Goal: Task Accomplishment & Management: Manage account settings

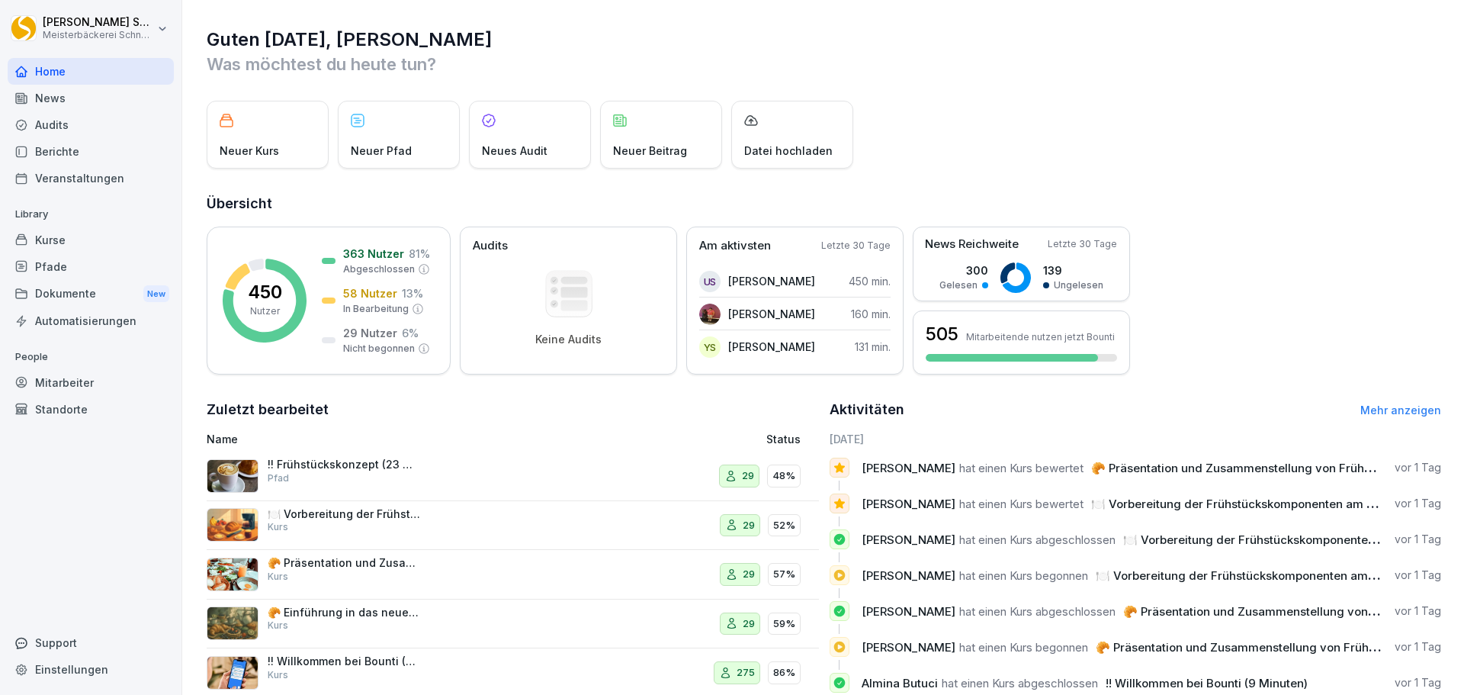
click at [1397, 409] on link "Mehr anzeigen" at bounding box center [1400, 409] width 81 height 13
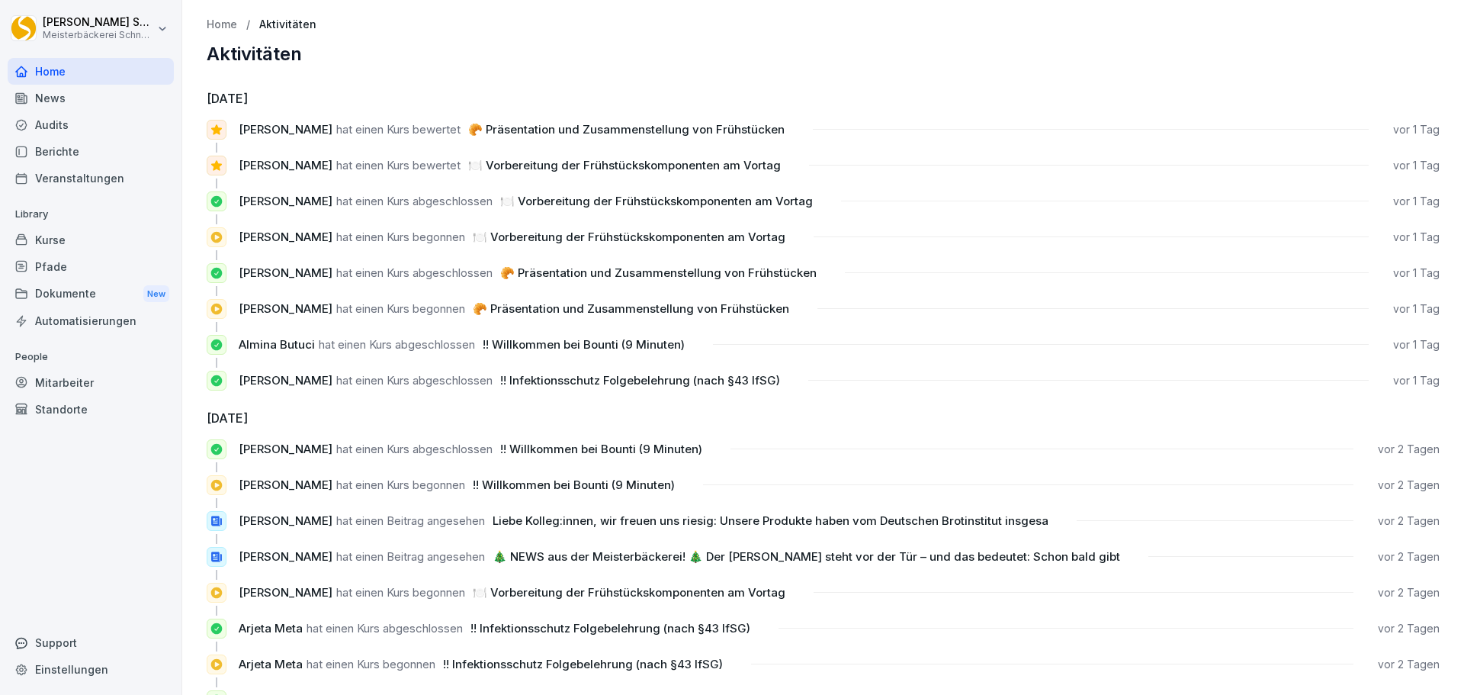
click at [56, 63] on div "Home" at bounding box center [91, 71] width 166 height 27
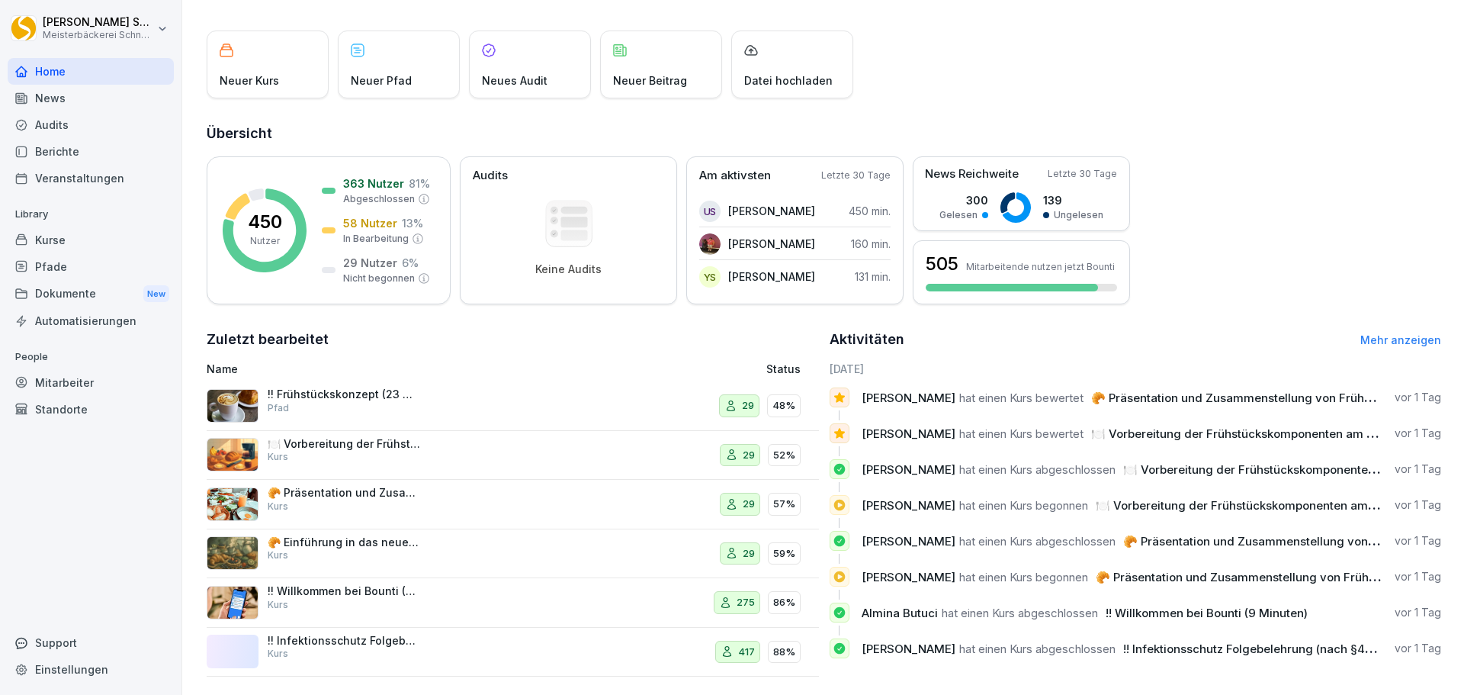
scroll to position [91, 0]
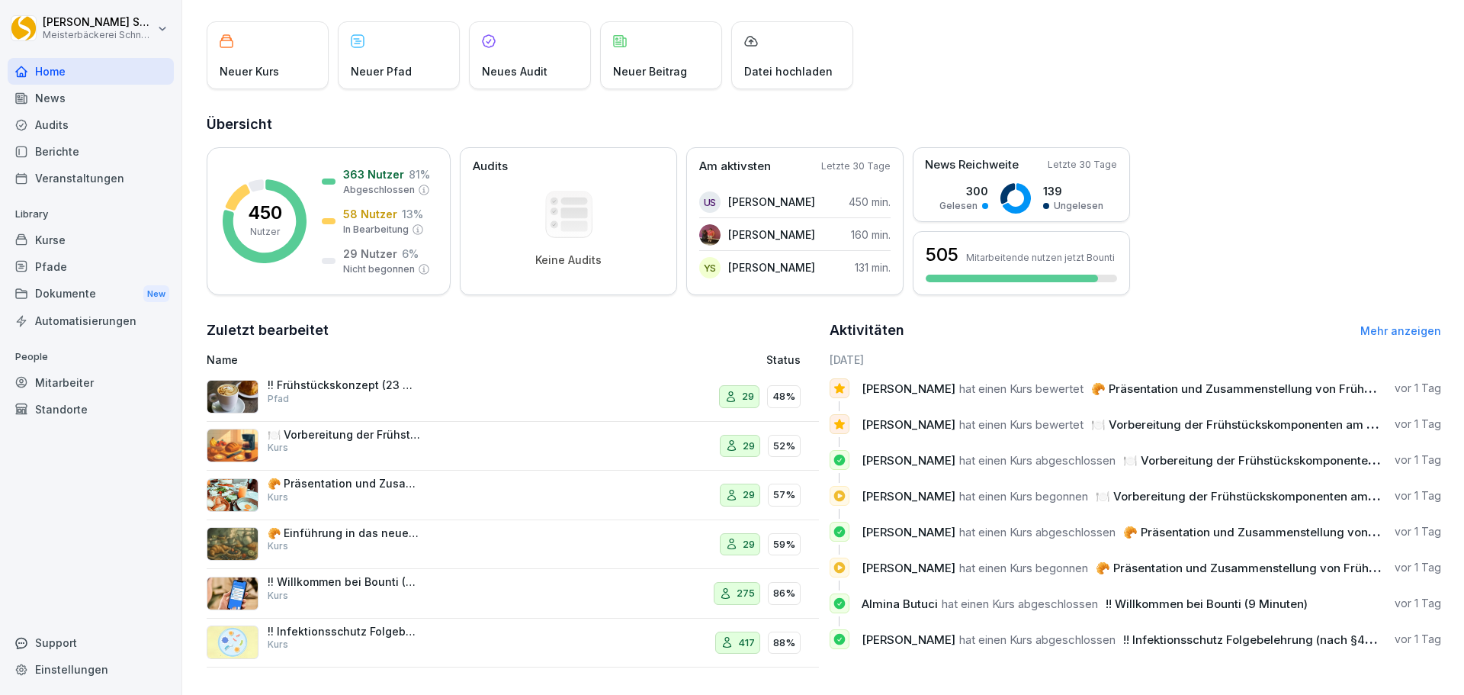
click at [107, 245] on div "Kurse" at bounding box center [91, 239] width 166 height 27
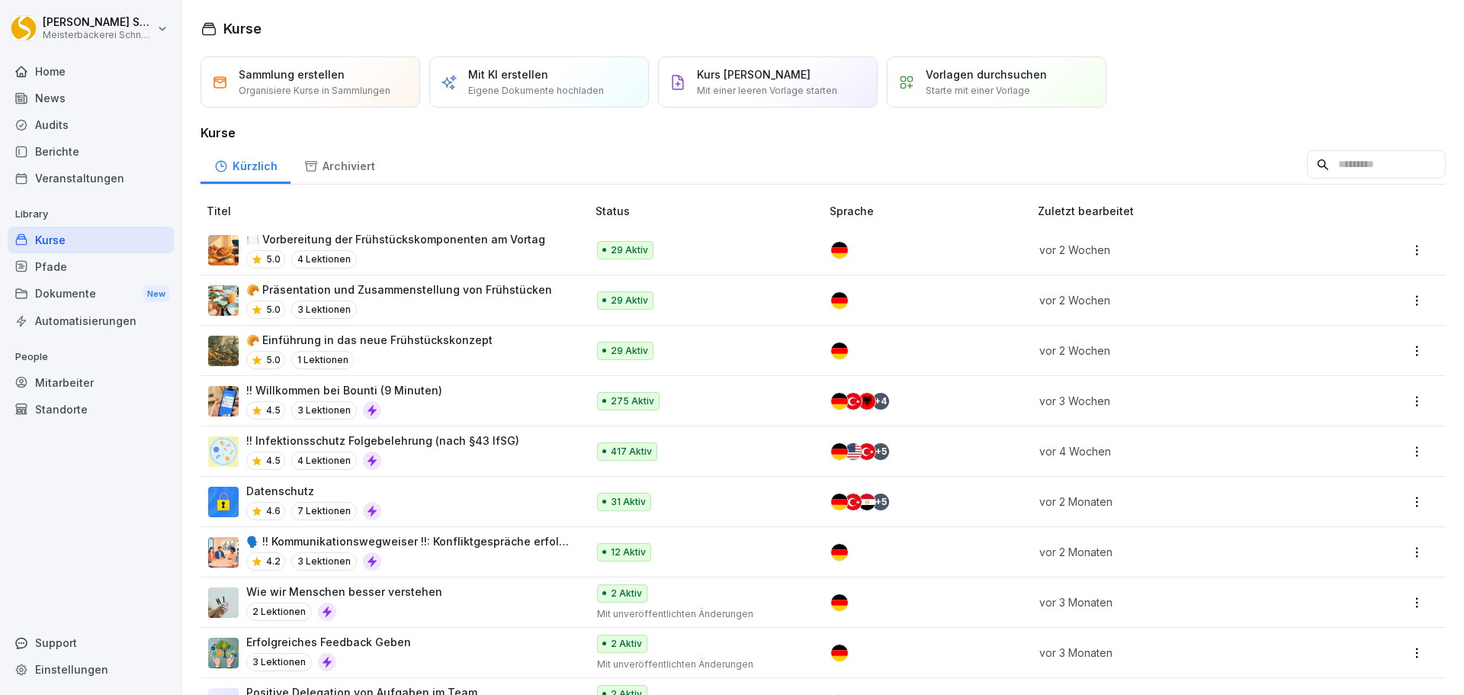
click at [422, 342] on p "🥐 Einführung in das neue Frühstückskonzept" at bounding box center [369, 340] width 246 height 16
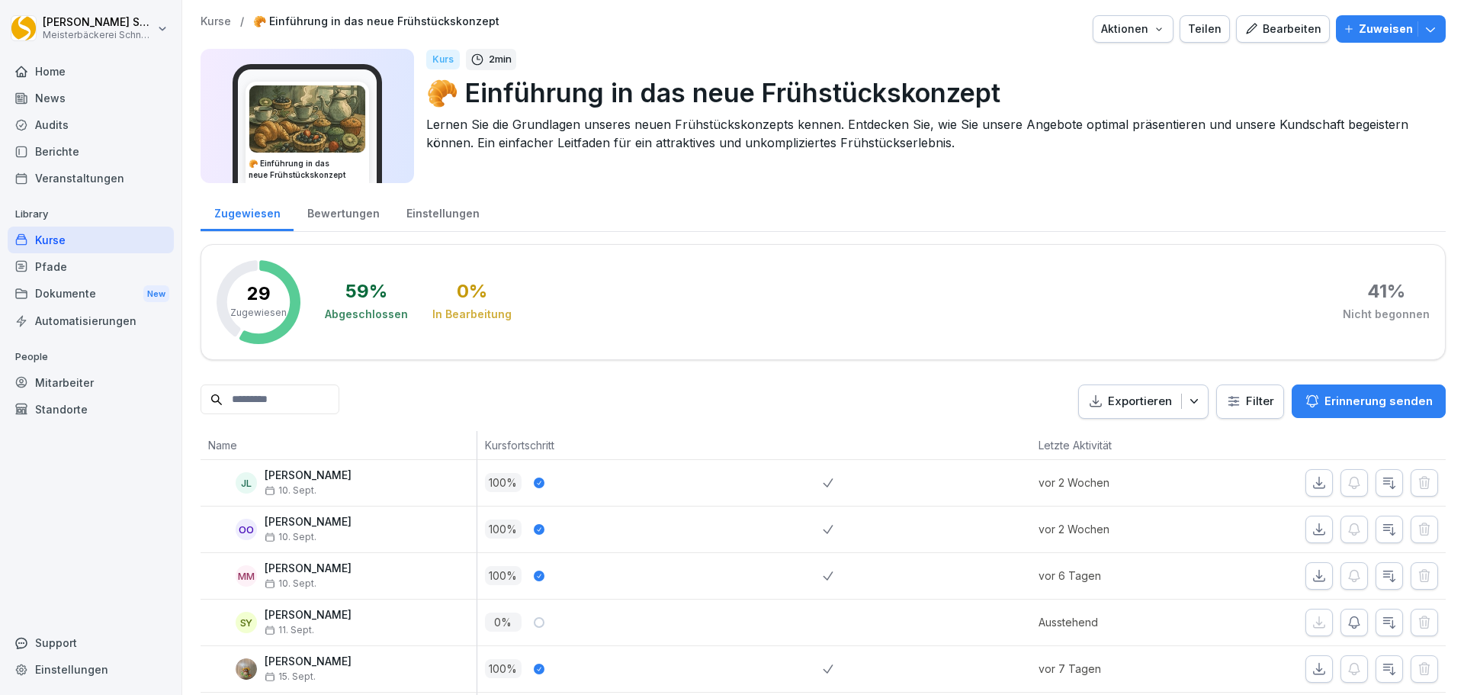
click at [93, 241] on div "Kurse" at bounding box center [91, 239] width 166 height 27
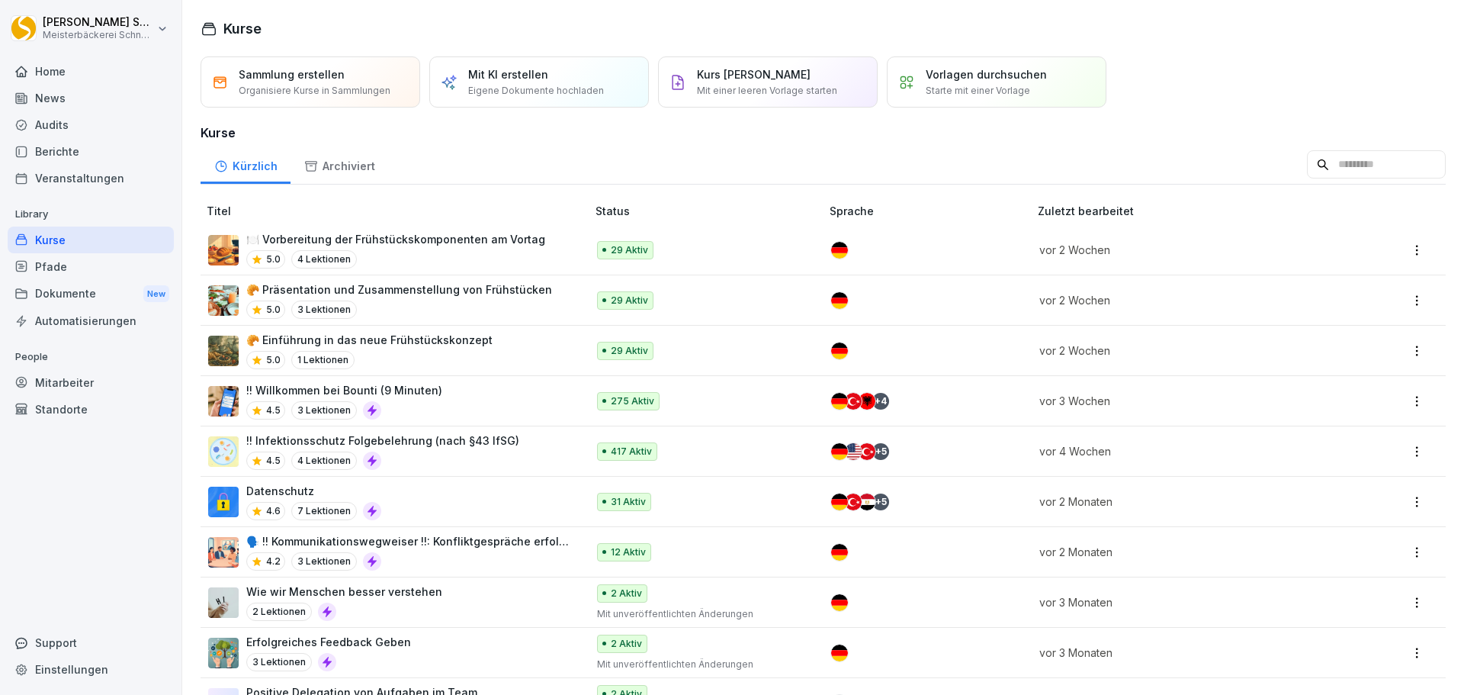
click at [36, 81] on div "Home" at bounding box center [91, 71] width 166 height 27
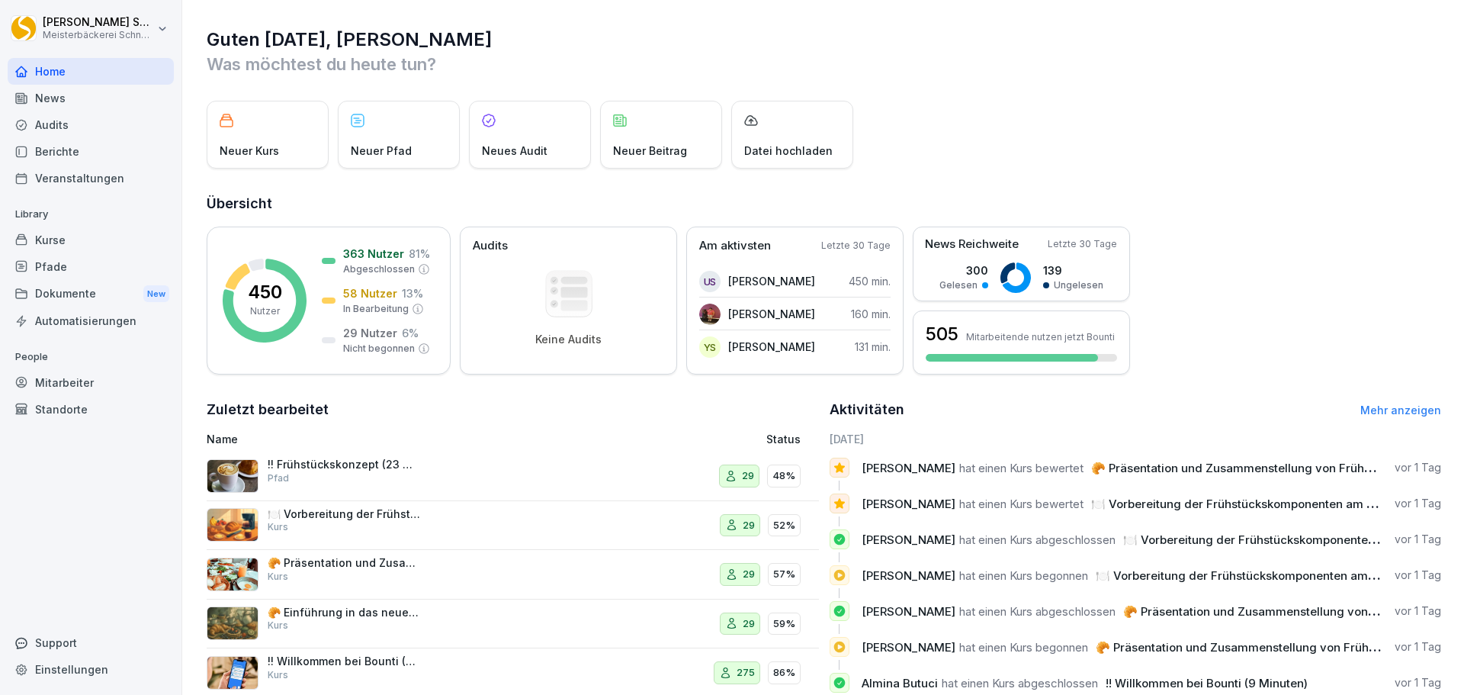
click at [105, 98] on div "News" at bounding box center [91, 98] width 166 height 27
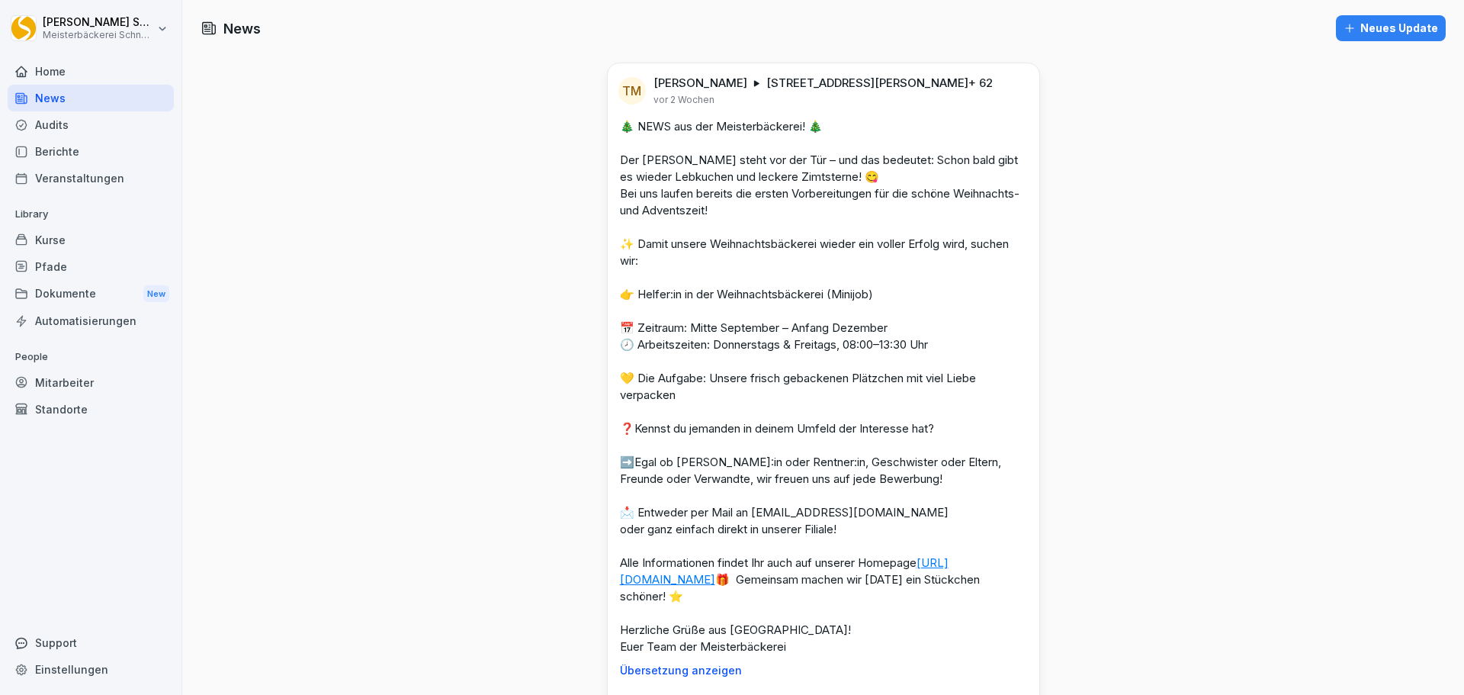
click at [1361, 34] on div "Neues Update" at bounding box center [1390, 28] width 95 height 17
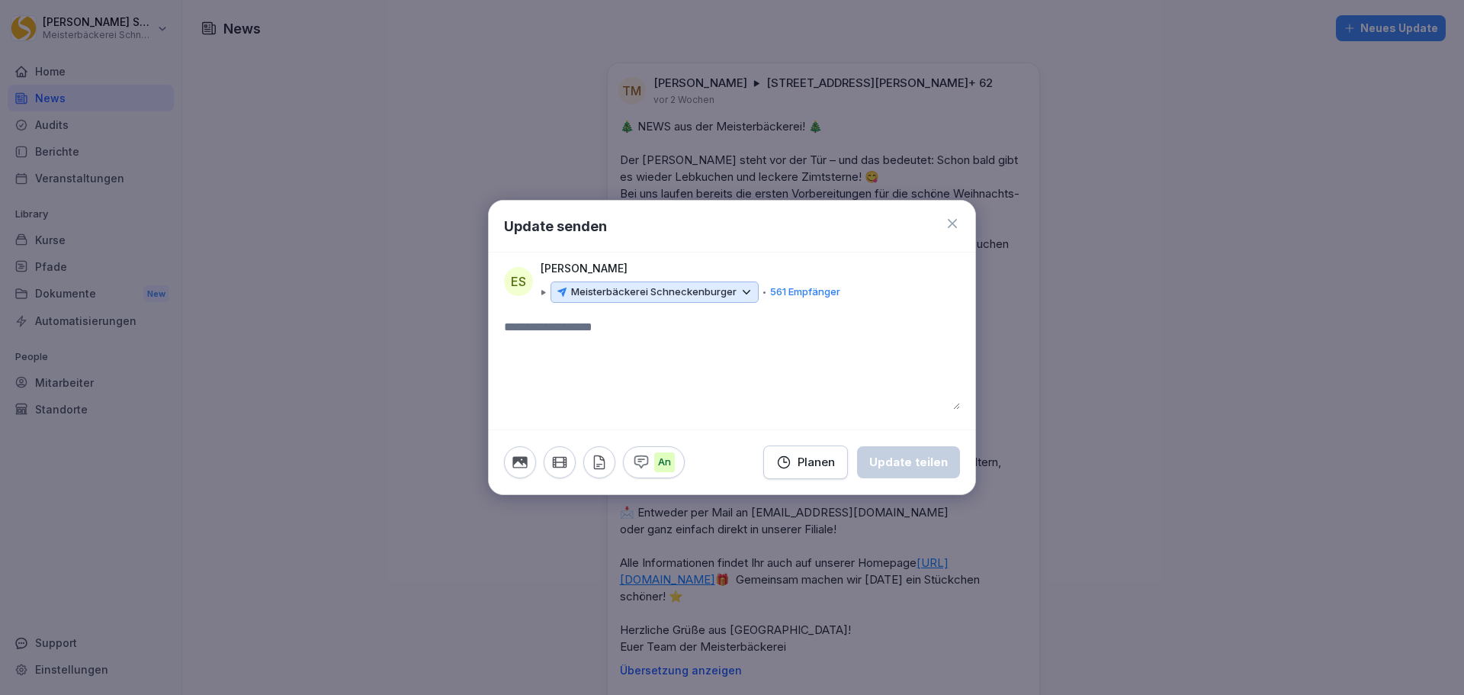
click at [747, 294] on icon at bounding box center [747, 292] width 14 height 14
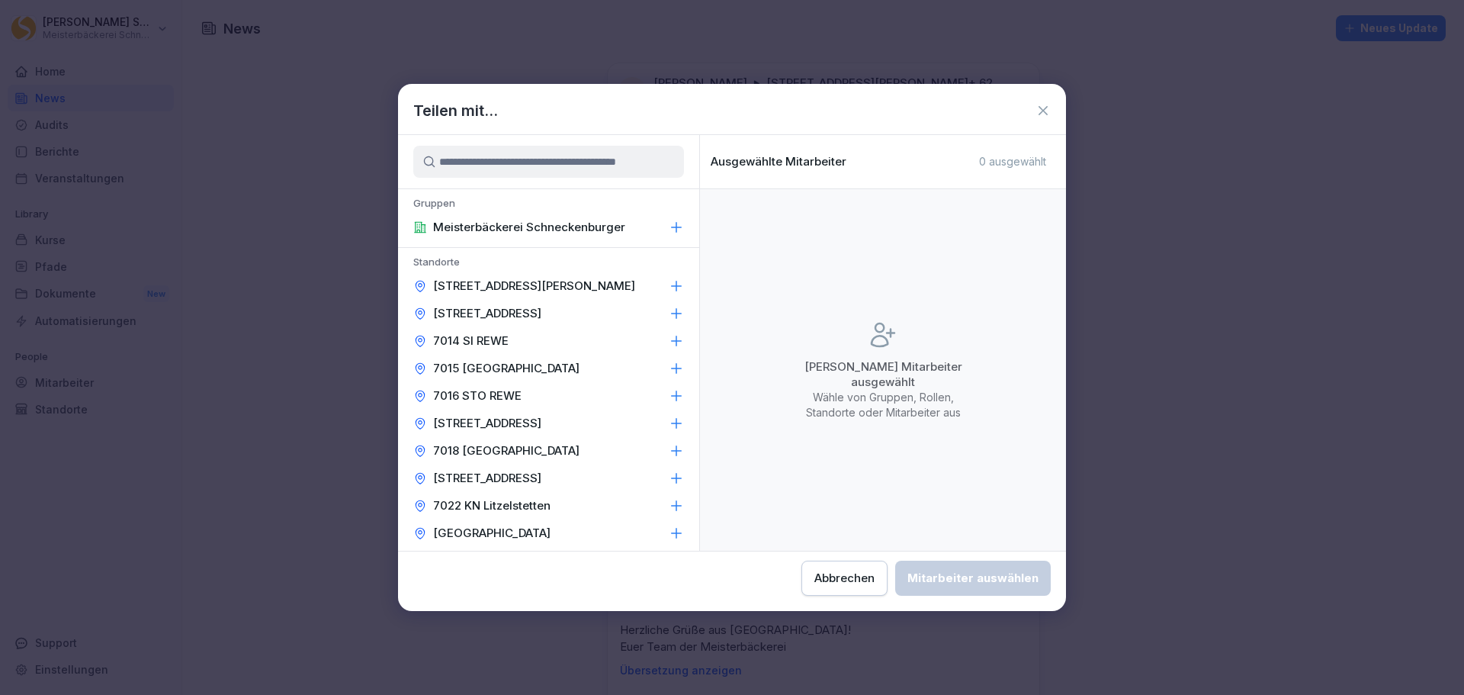
click at [836, 581] on div "Abbrechen" at bounding box center [844, 578] width 60 height 17
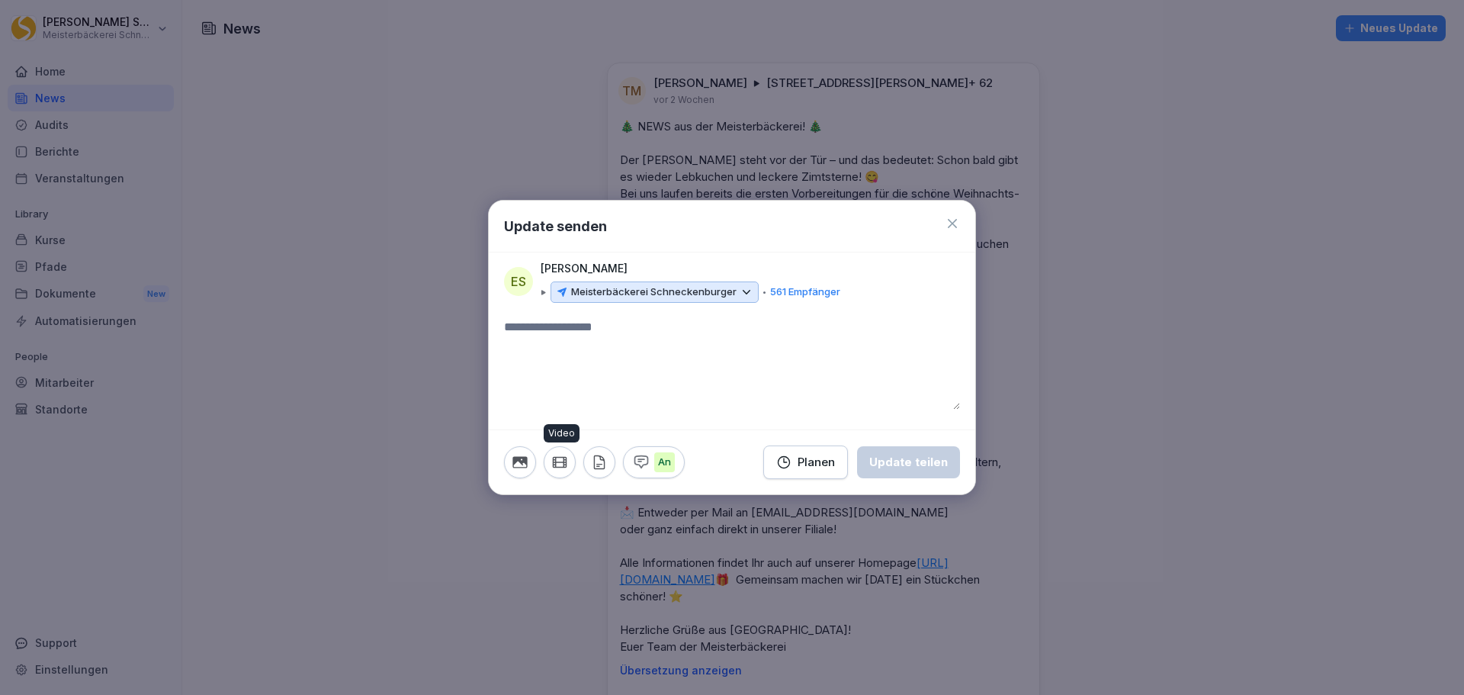
click at [566, 460] on icon "button" at bounding box center [559, 462] width 13 height 10
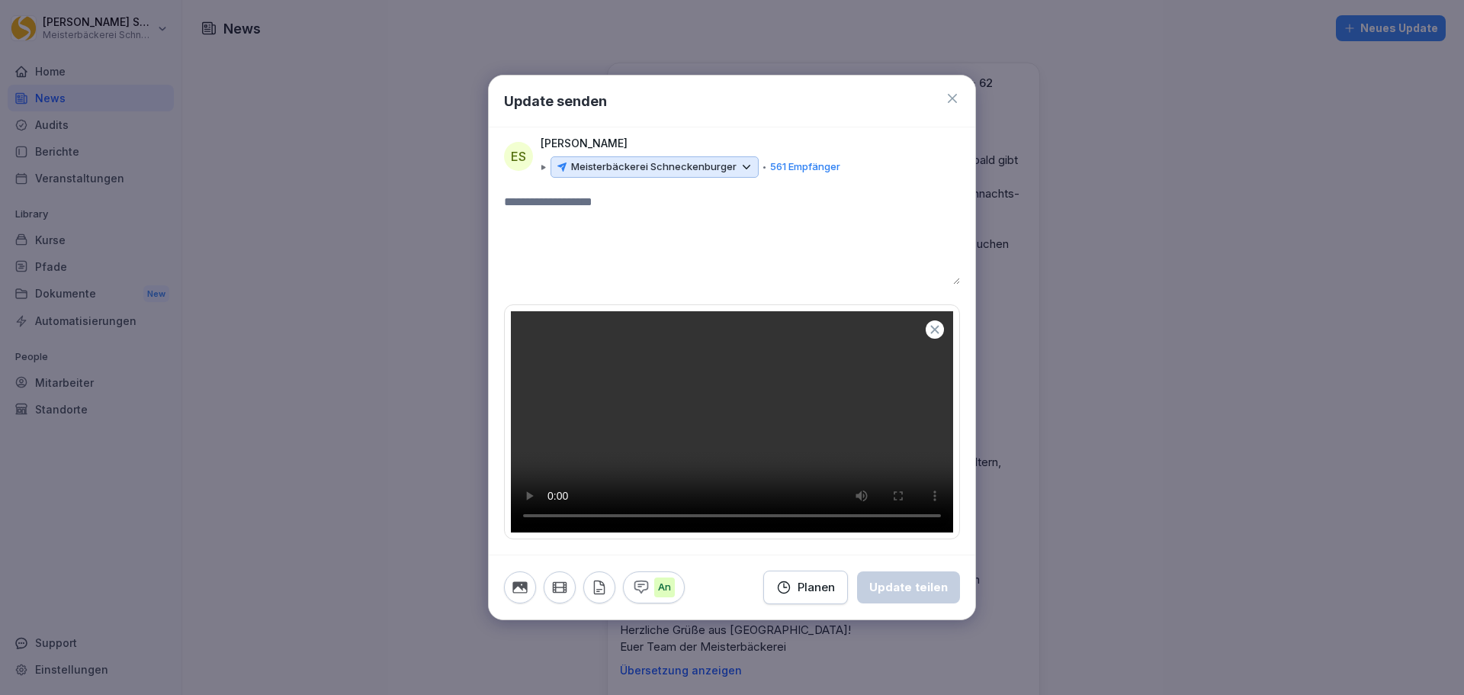
click at [611, 193] on textarea at bounding box center [732, 238] width 456 height 91
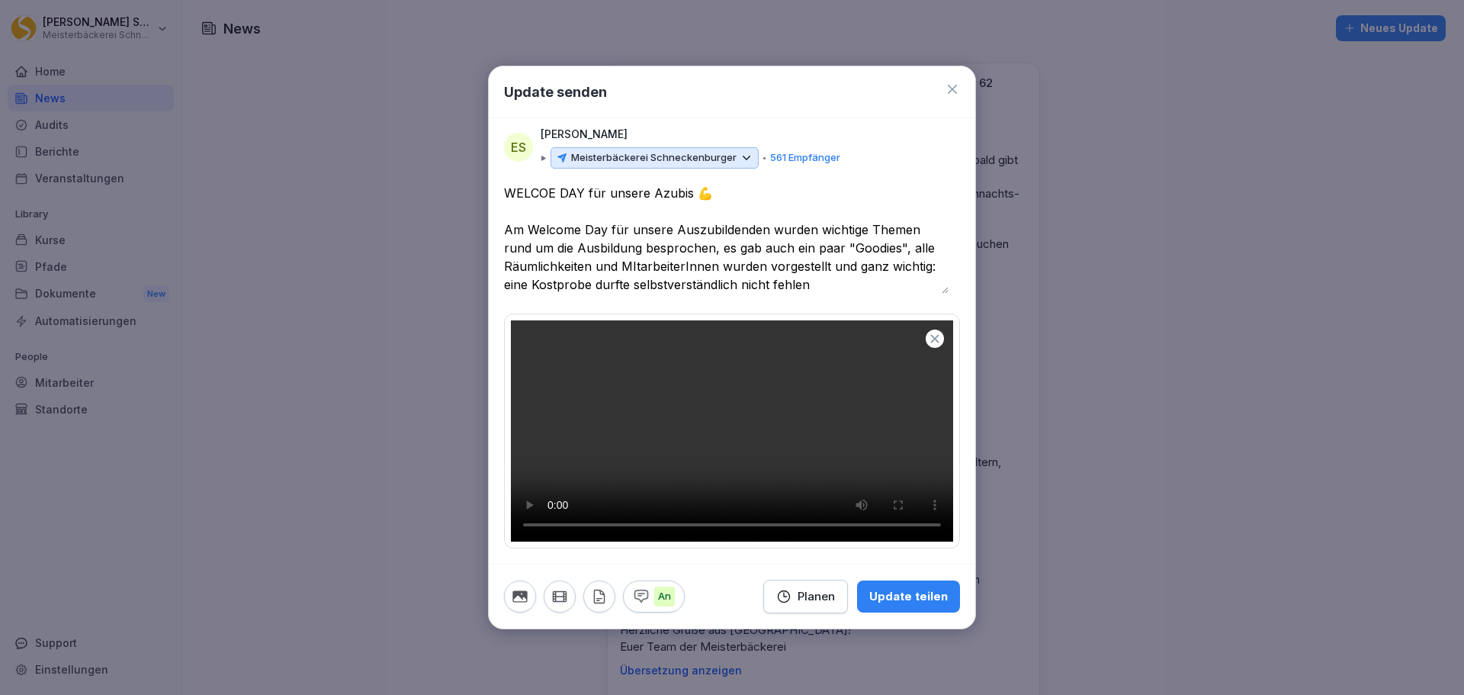
click at [819, 255] on textarea "**********" at bounding box center [726, 239] width 444 height 110
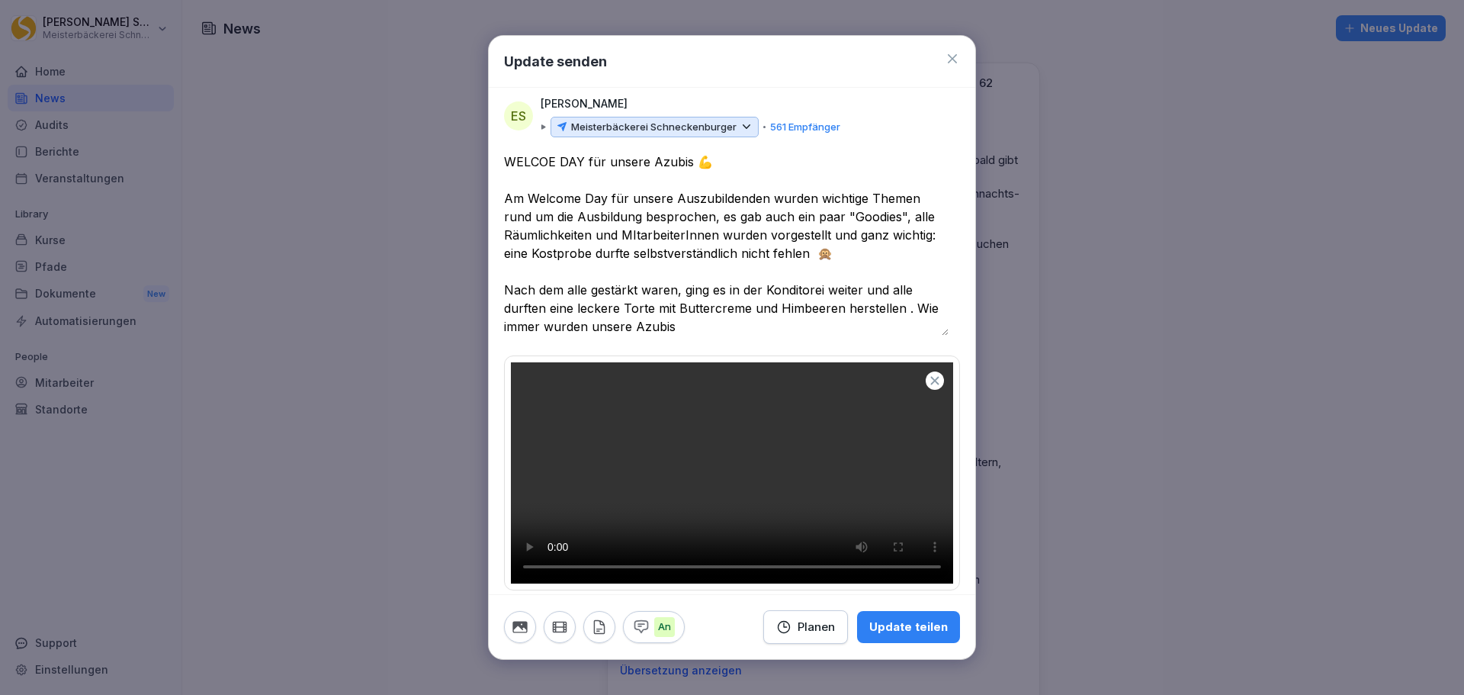
click at [681, 326] on textarea "**********" at bounding box center [726, 243] width 444 height 183
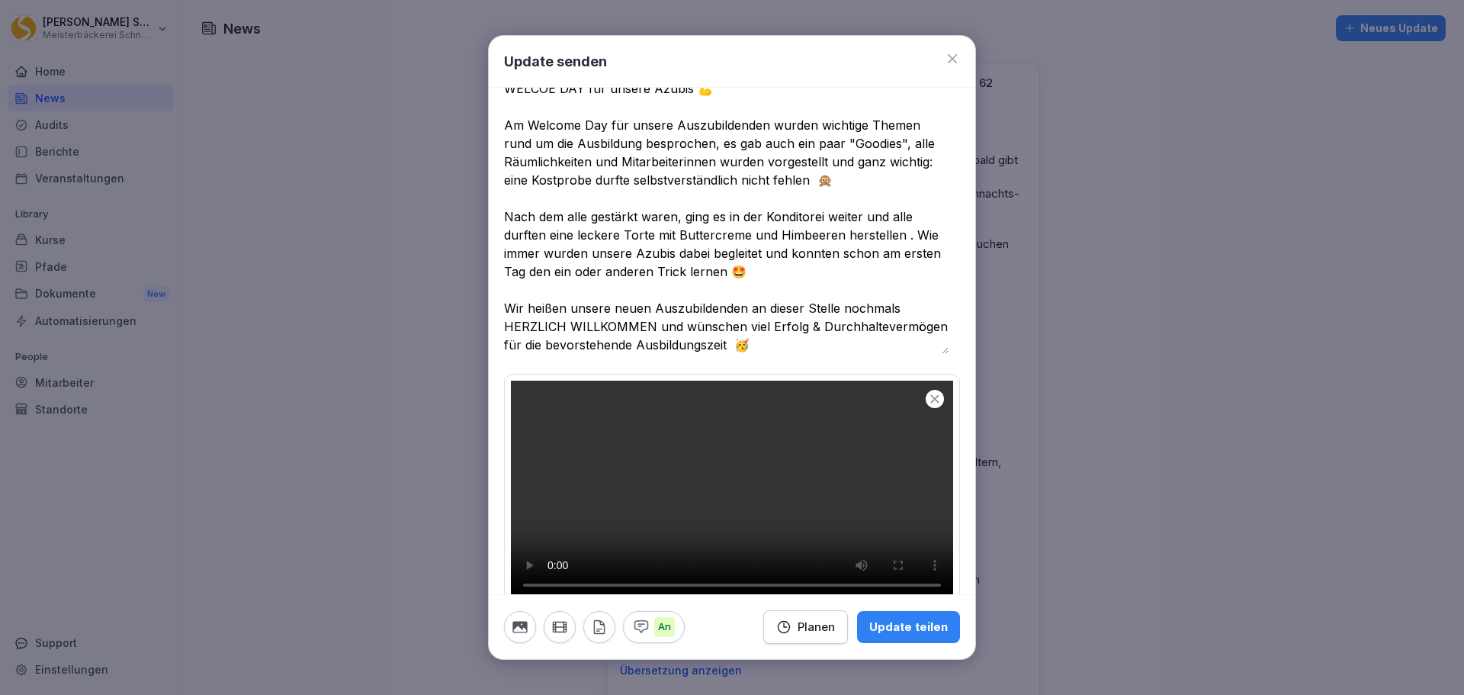
scroll to position [75, 0]
click at [901, 237] on textarea "**********" at bounding box center [726, 215] width 444 height 274
type textarea "**********"
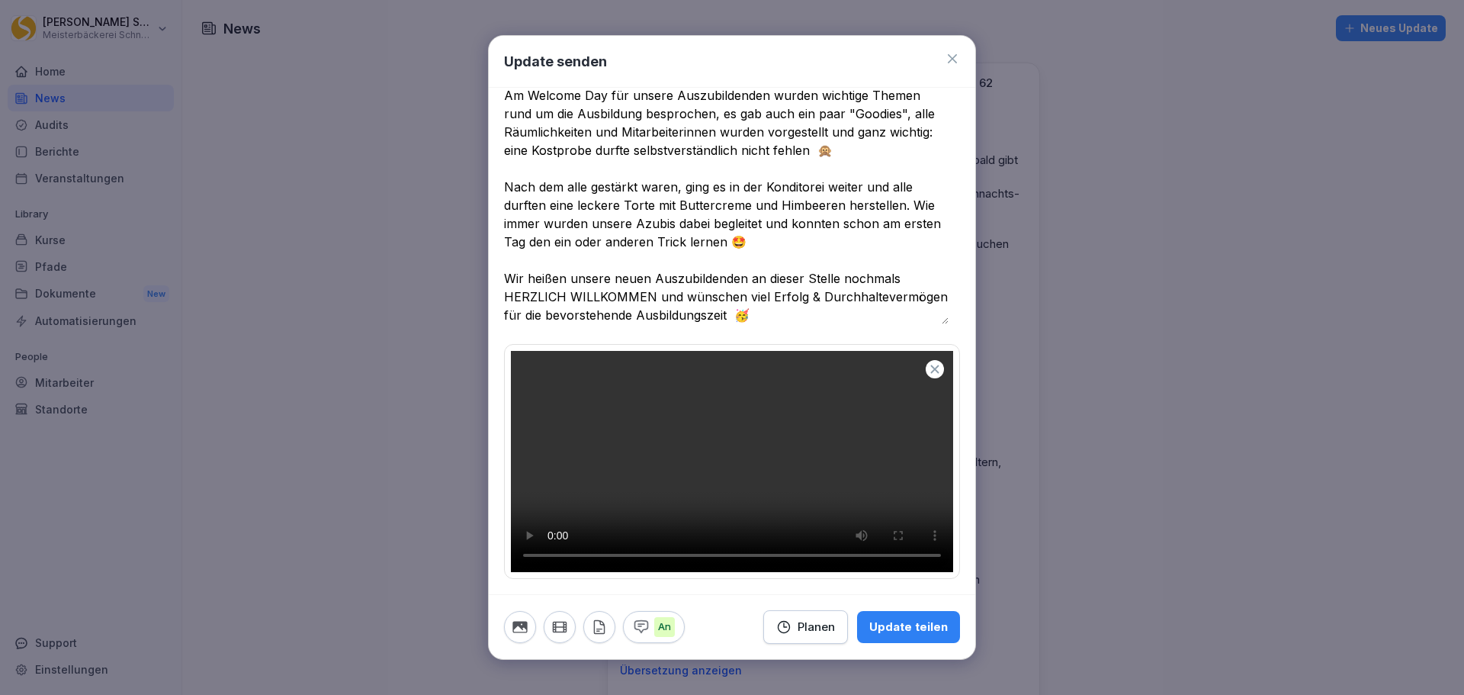
scroll to position [251, 0]
click at [791, 630] on div "Planen" at bounding box center [805, 626] width 59 height 17
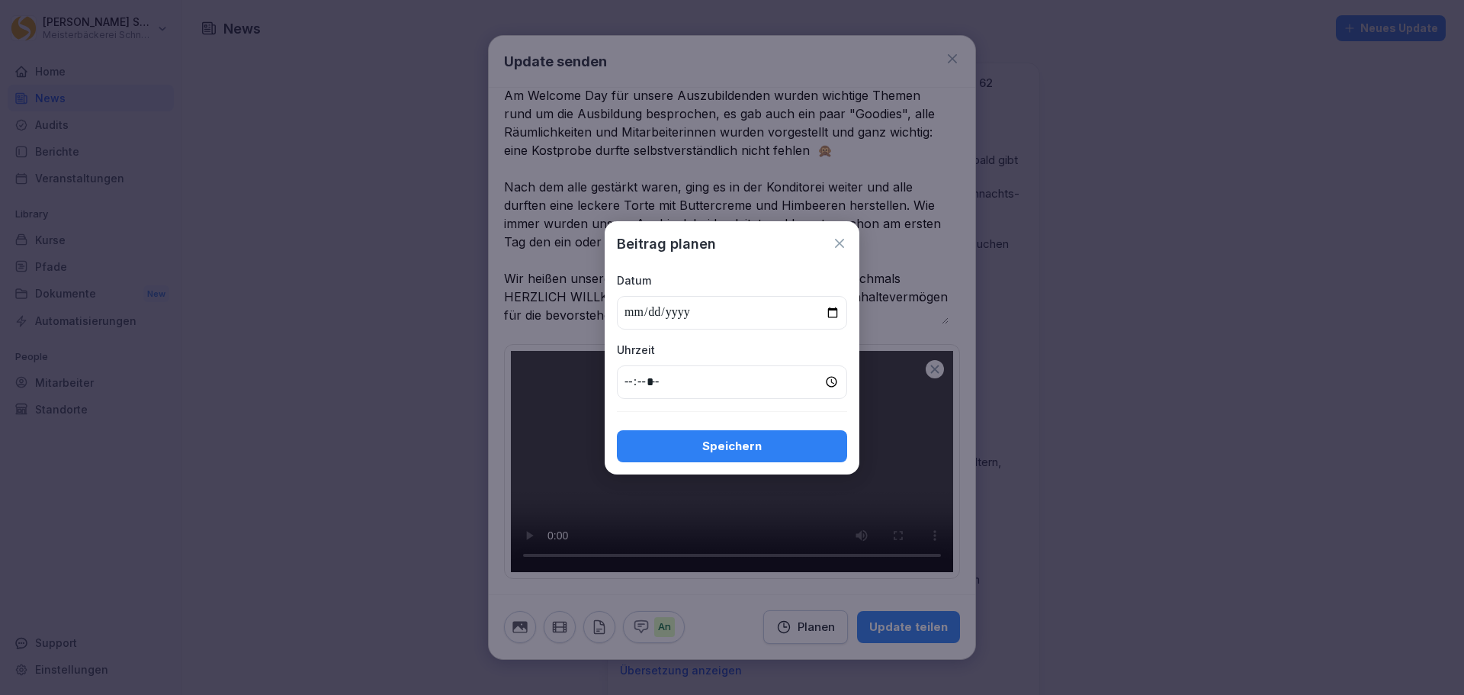
click at [837, 315] on input "date" at bounding box center [732, 313] width 230 height 34
type input "**********"
drag, startPoint x: 641, startPoint y: 377, endPoint x: 699, endPoint y: 371, distance: 58.3
click at [650, 377] on input "time" at bounding box center [732, 382] width 230 height 34
type input "*****"
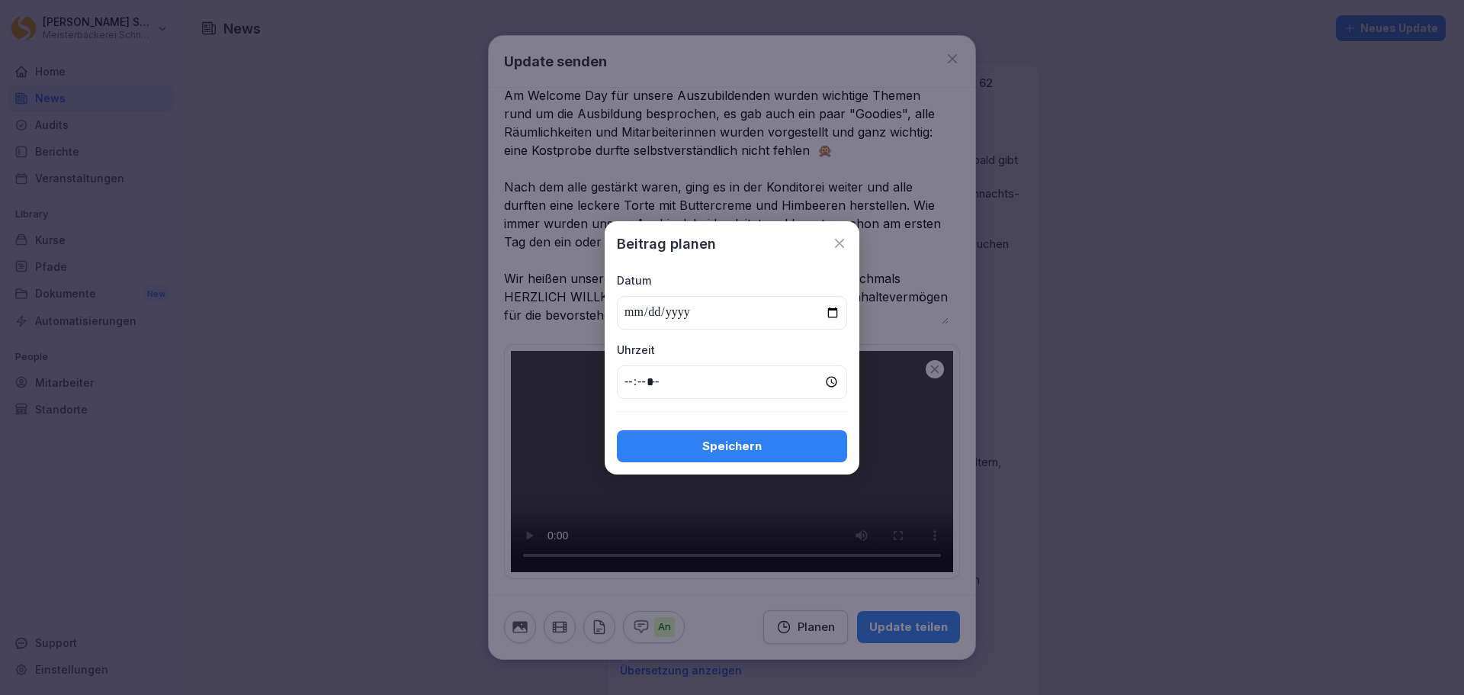
click at [767, 449] on div "Speichern" at bounding box center [732, 446] width 206 height 17
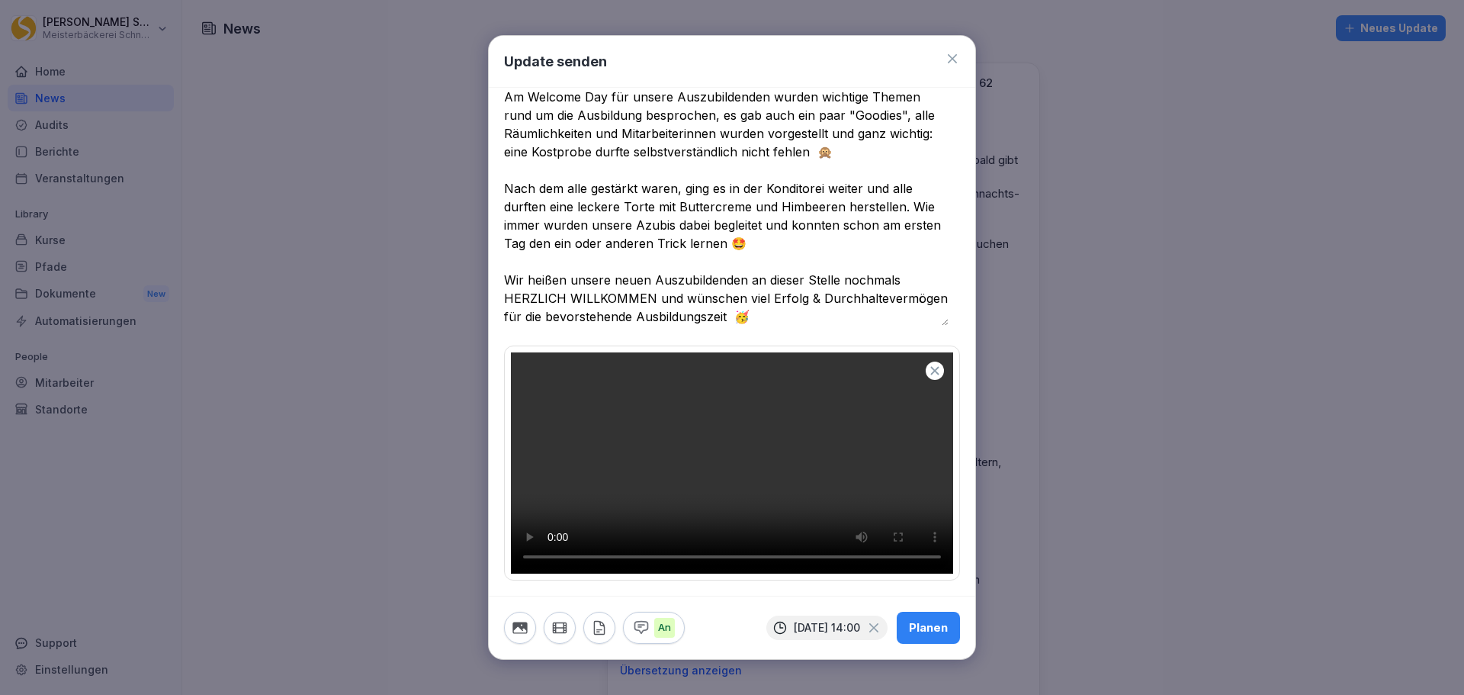
click at [929, 627] on div "Planen" at bounding box center [928, 627] width 39 height 17
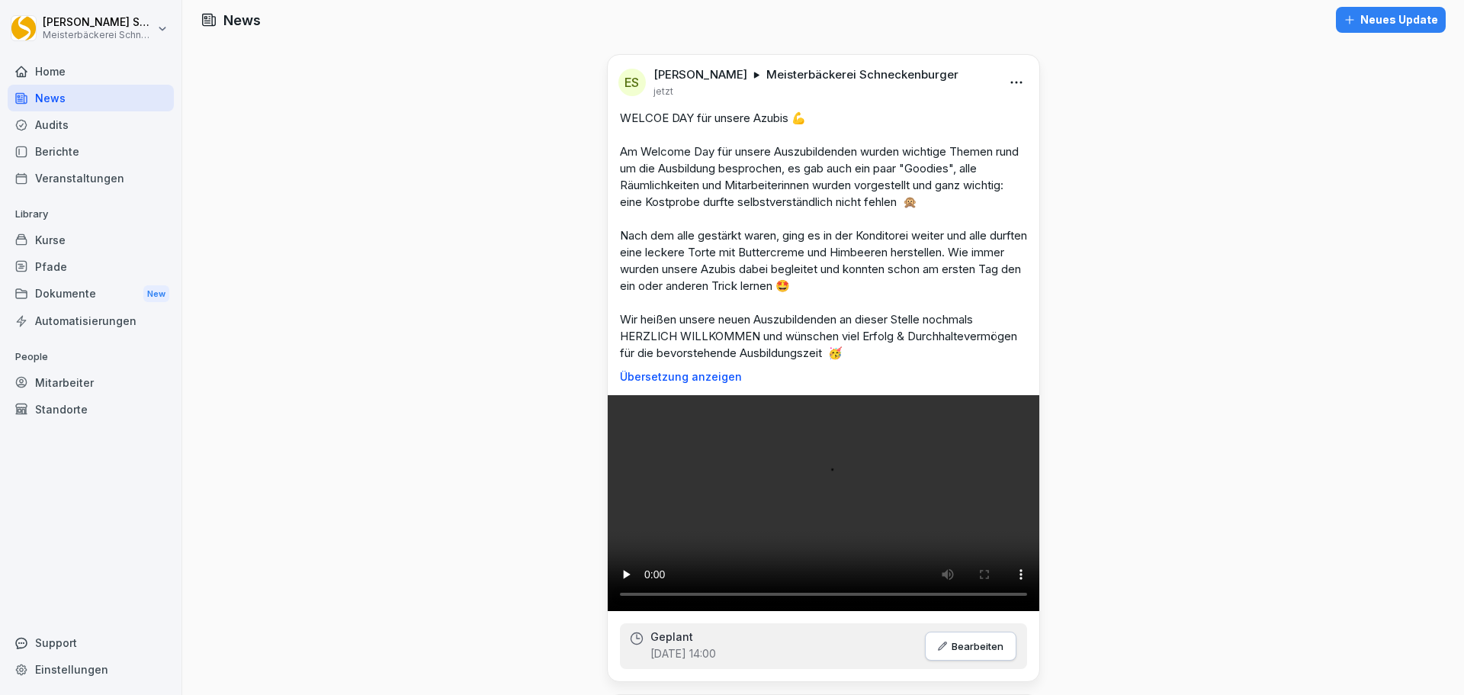
scroll to position [0, 0]
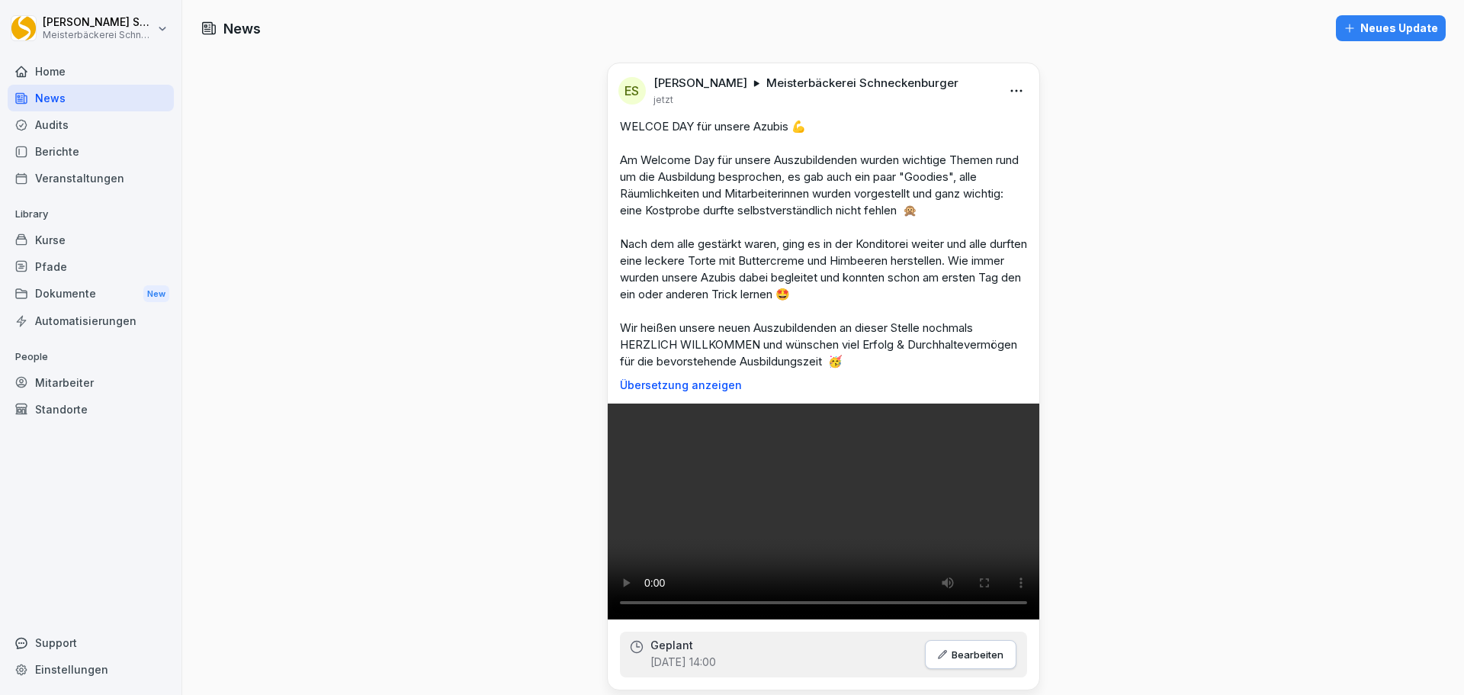
click at [61, 249] on div "Kurse" at bounding box center [91, 239] width 166 height 27
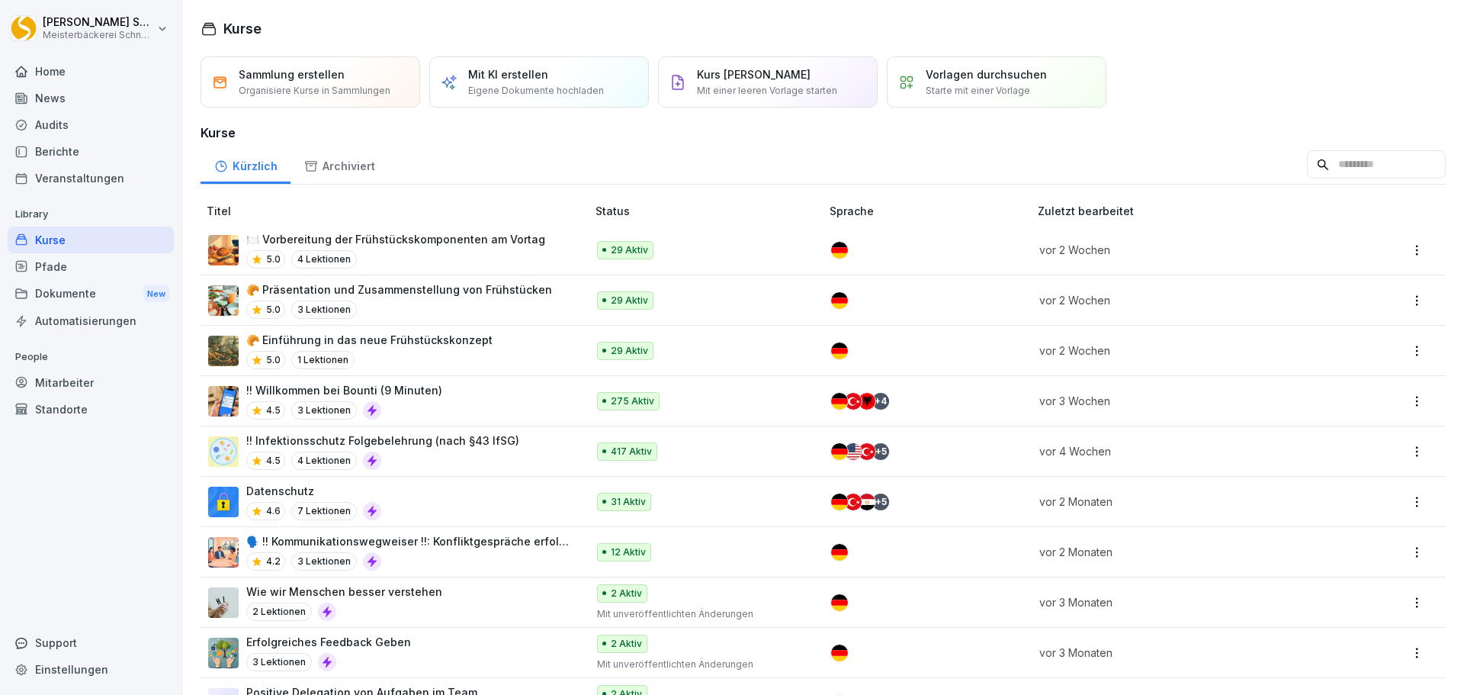
click at [682, 504] on div "31 Aktiv" at bounding box center [701, 502] width 208 height 18
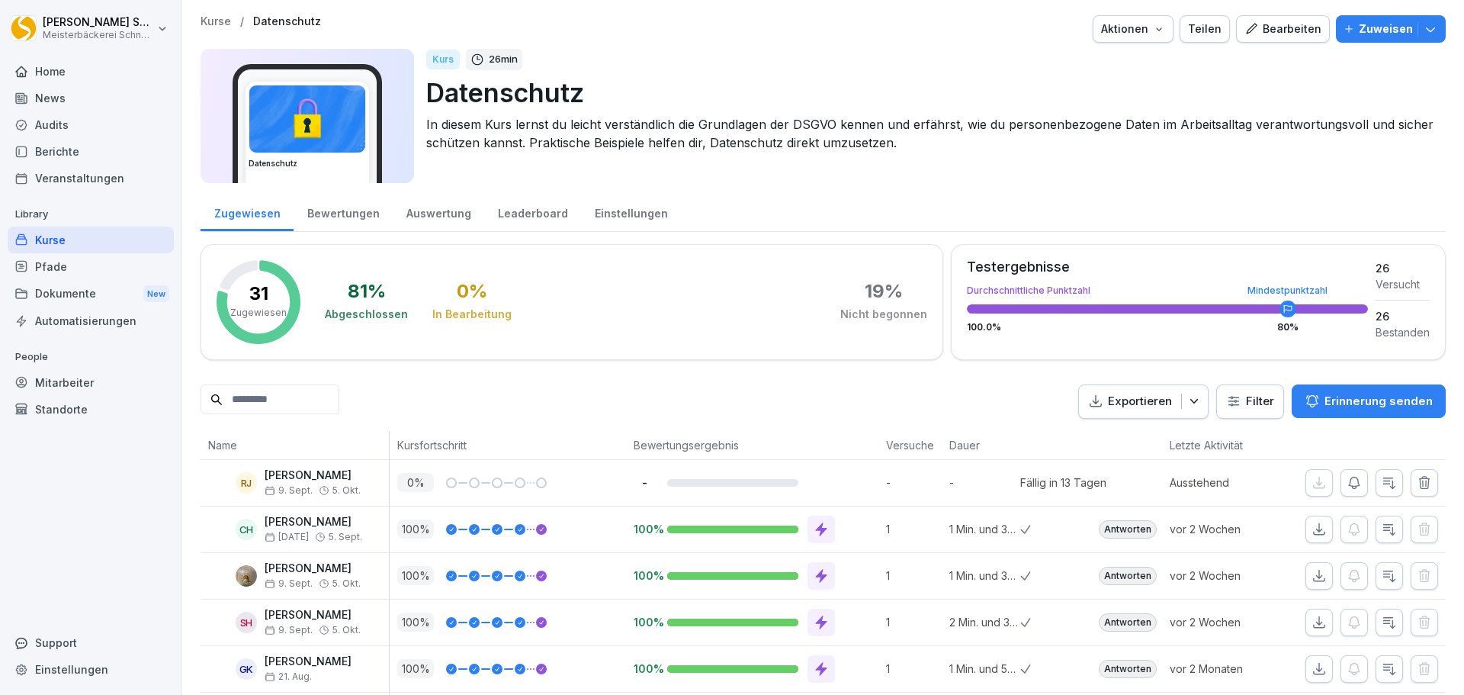
click at [1390, 409] on button "Erinnerung senden" at bounding box center [1368, 401] width 154 height 34
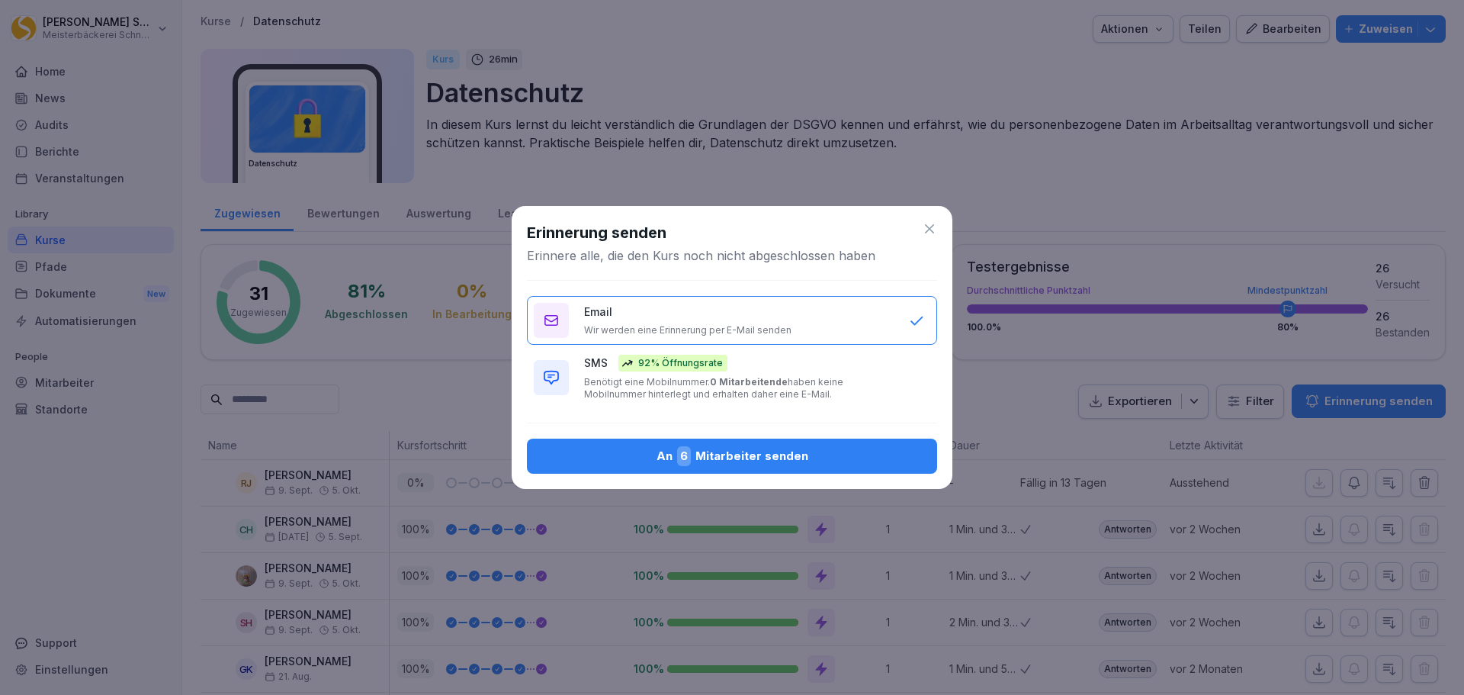
click at [710, 383] on b "0 Mitarbeitende" at bounding box center [749, 381] width 78 height 11
click at [740, 321] on div "Email Wir werden eine Erinnerung per E-Mail senden" at bounding box center [739, 319] width 310 height 33
click at [765, 459] on div "An 6 Mitarbeiter senden" at bounding box center [732, 456] width 386 height 20
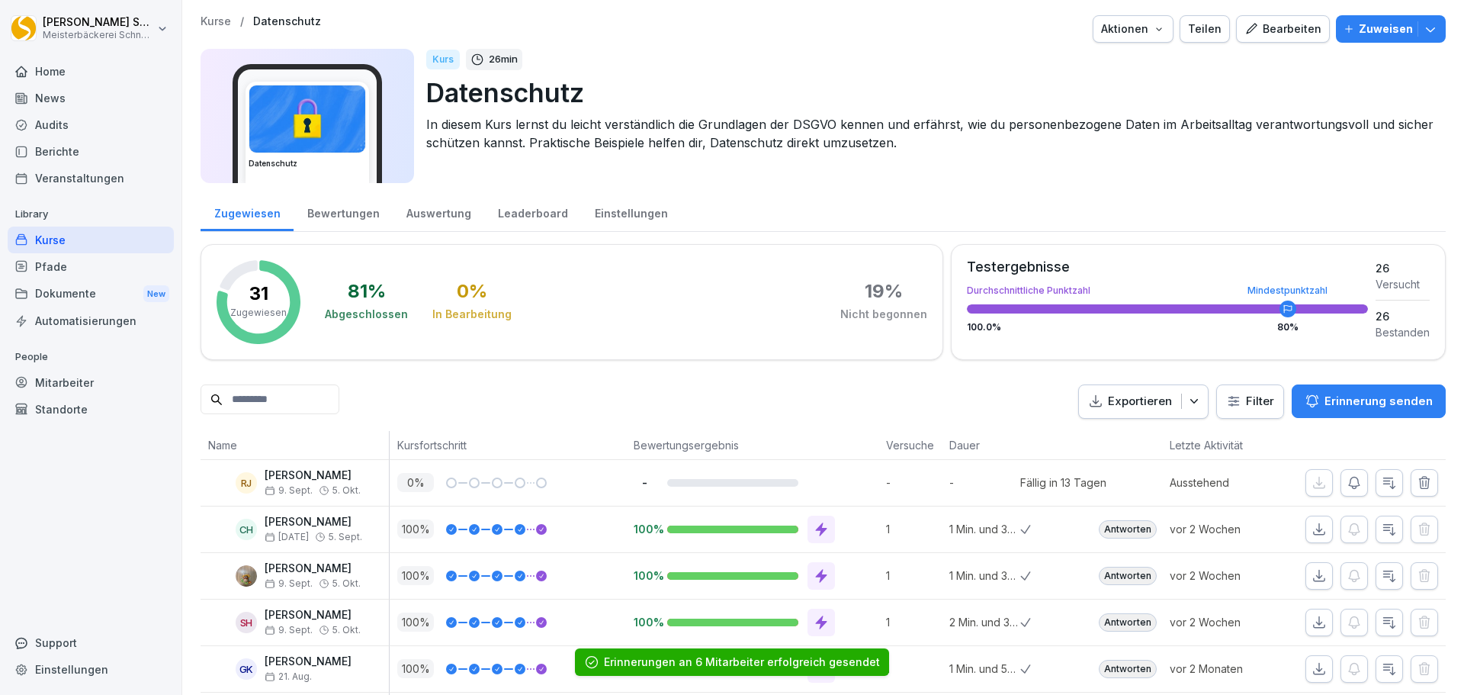
click at [47, 241] on div "Kurse" at bounding box center [91, 239] width 166 height 27
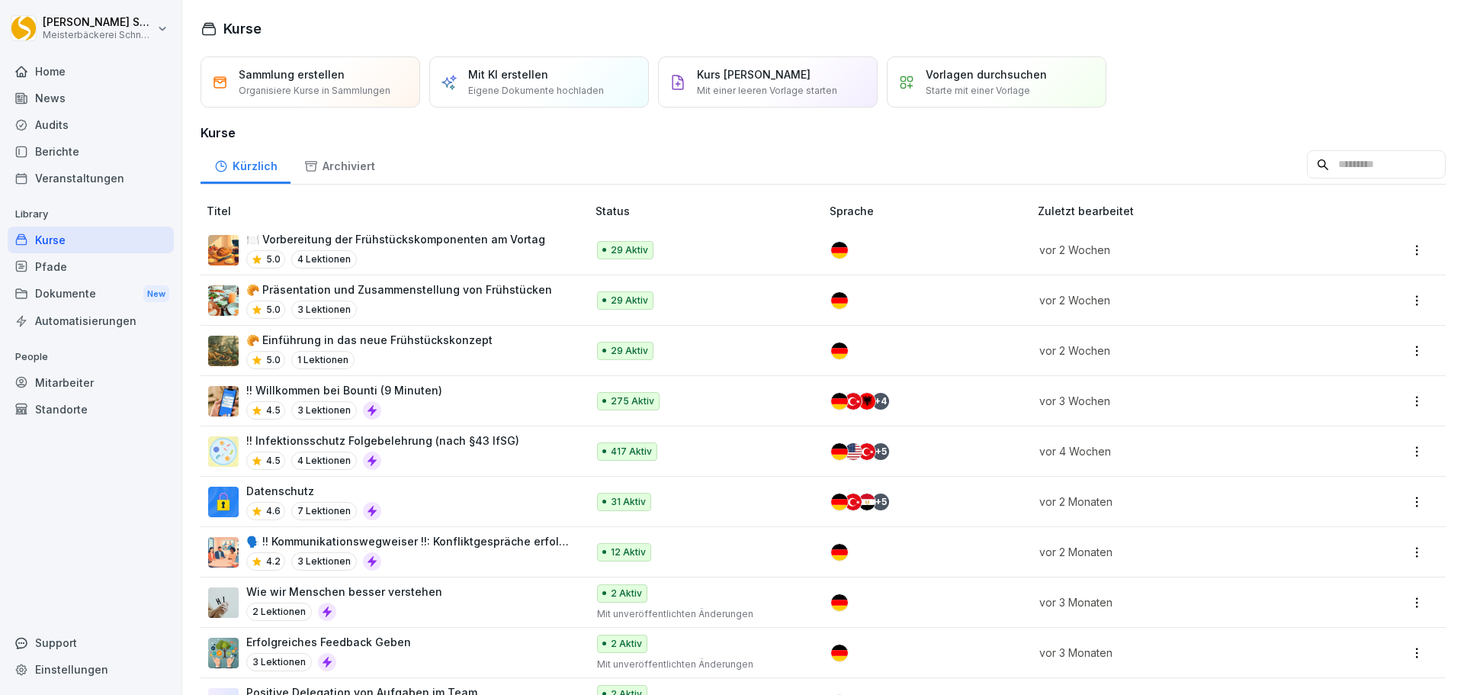
click at [481, 438] on p "!! Infektionsschutz Folgebelehrung (nach §43 IfSG)" at bounding box center [382, 440] width 273 height 16
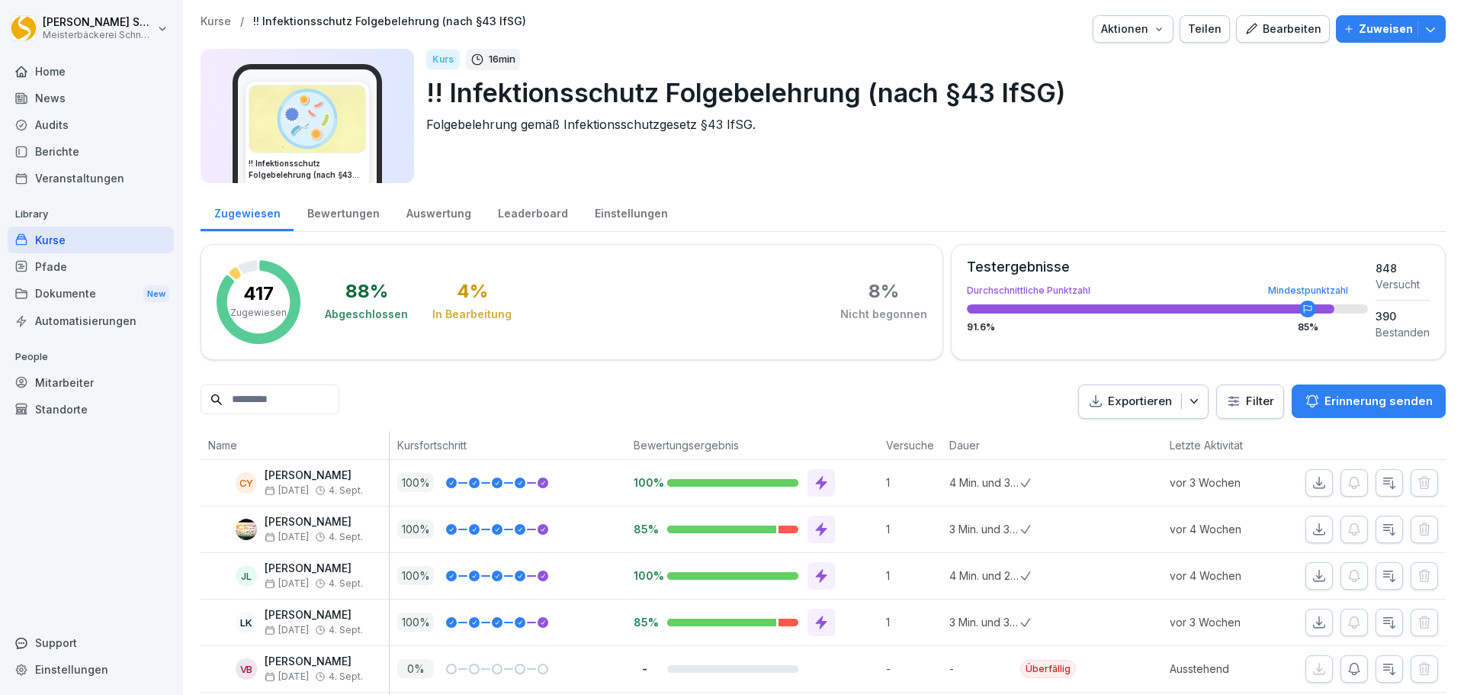
click at [1359, 386] on button "Erinnerung senden" at bounding box center [1368, 401] width 154 height 34
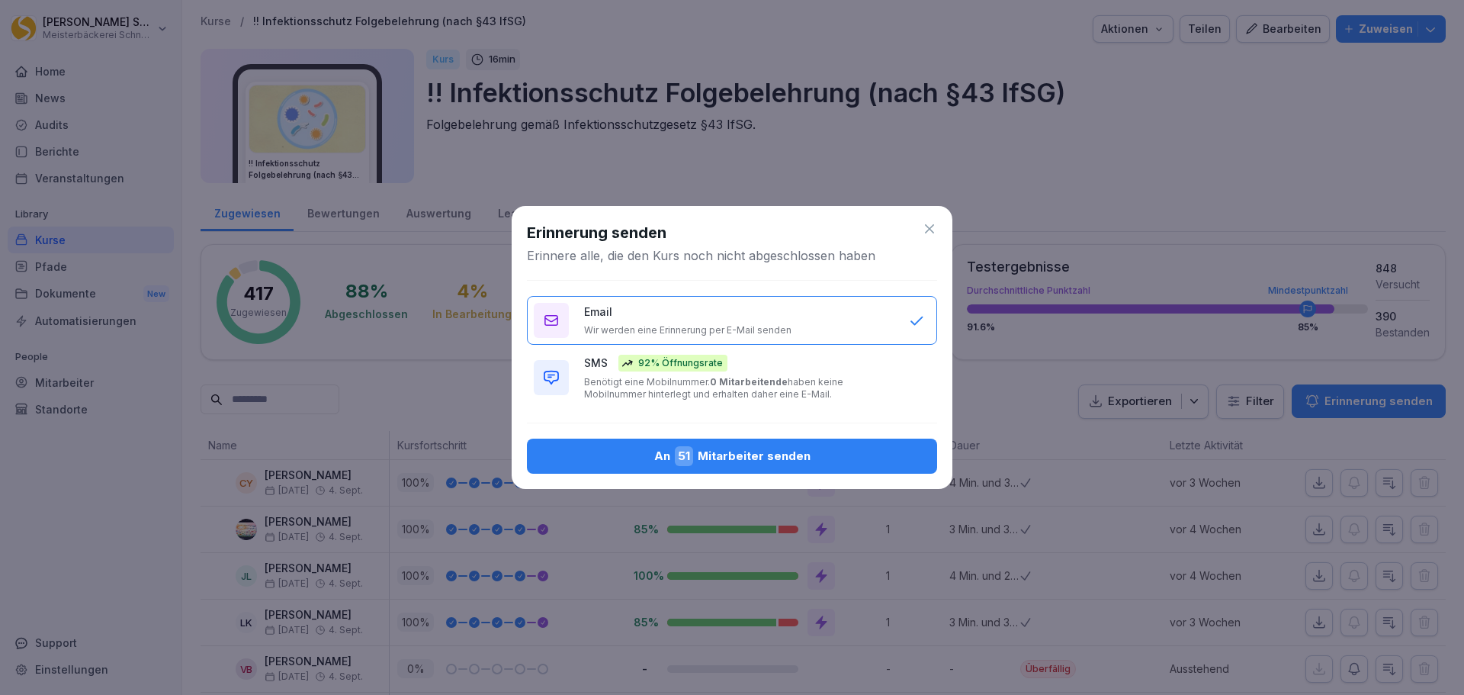
click at [675, 370] on div "SMS 92% Öffnungsrate Benötigt eine Mobilnummer. 0 Mitarbeitende haben keine Mob…" at bounding box center [739, 378] width 310 height 46
click at [666, 319] on div "Email Wir werden eine Erinnerung per E-Mail senden" at bounding box center [739, 319] width 310 height 33
click at [741, 451] on div "An 51 Mitarbeiter senden" at bounding box center [732, 456] width 386 height 20
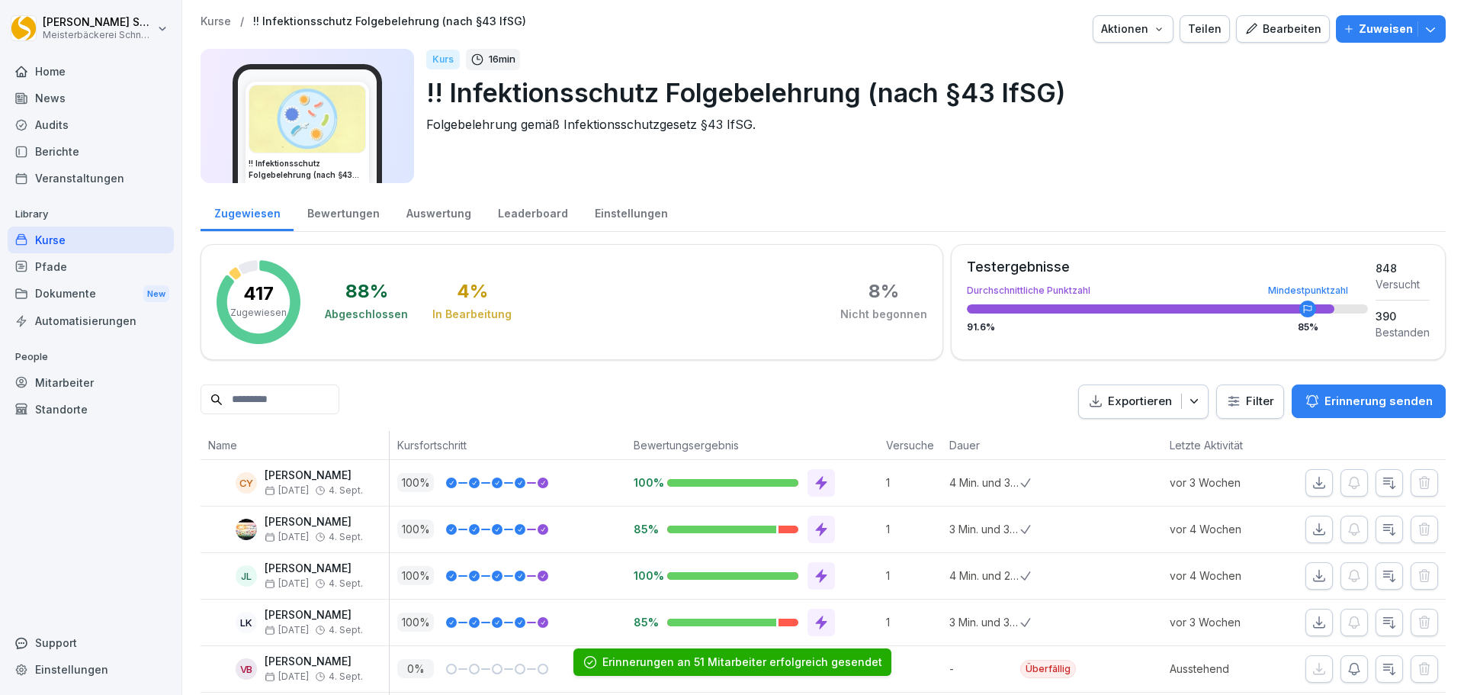
click at [1404, 399] on p "Erinnerung senden" at bounding box center [1378, 401] width 108 height 17
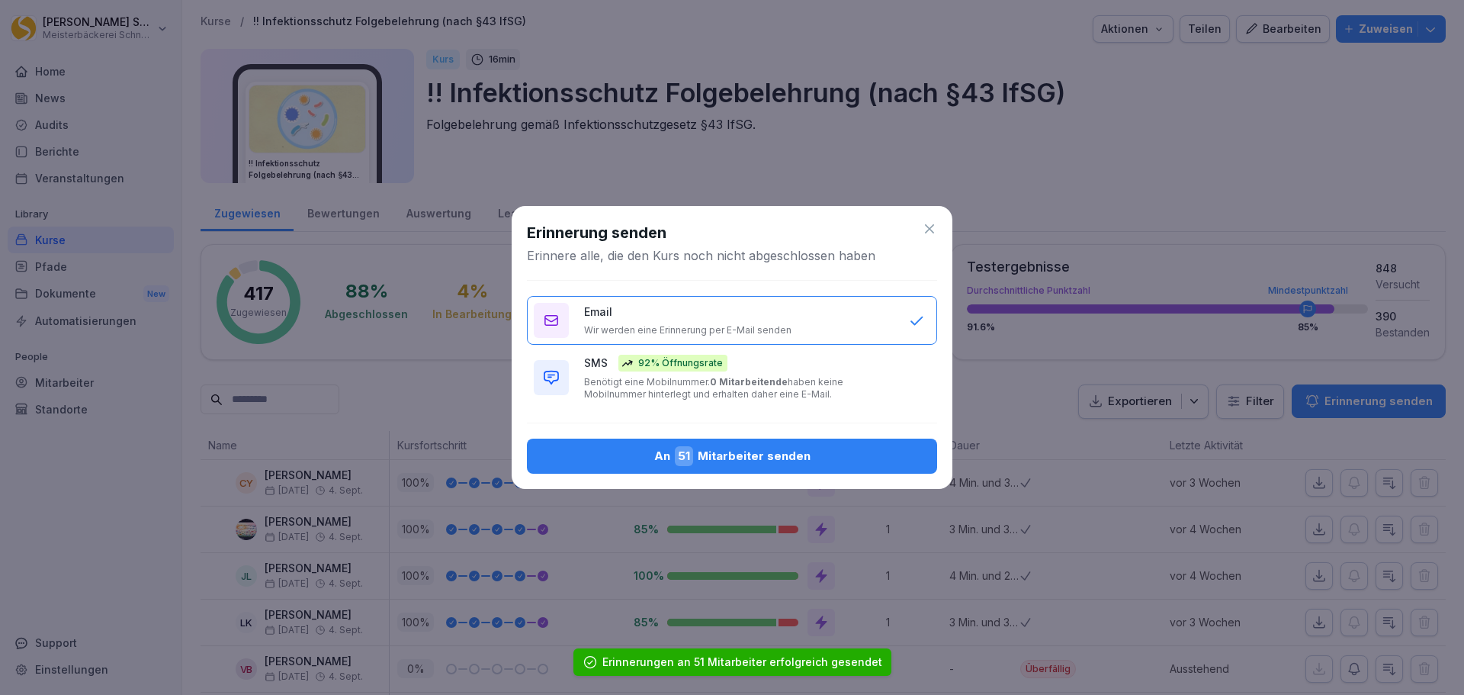
click at [739, 384] on b "0 Mitarbeitende" at bounding box center [749, 381] width 78 height 11
click at [762, 464] on div "An 51 Mitarbeiter senden" at bounding box center [732, 456] width 386 height 20
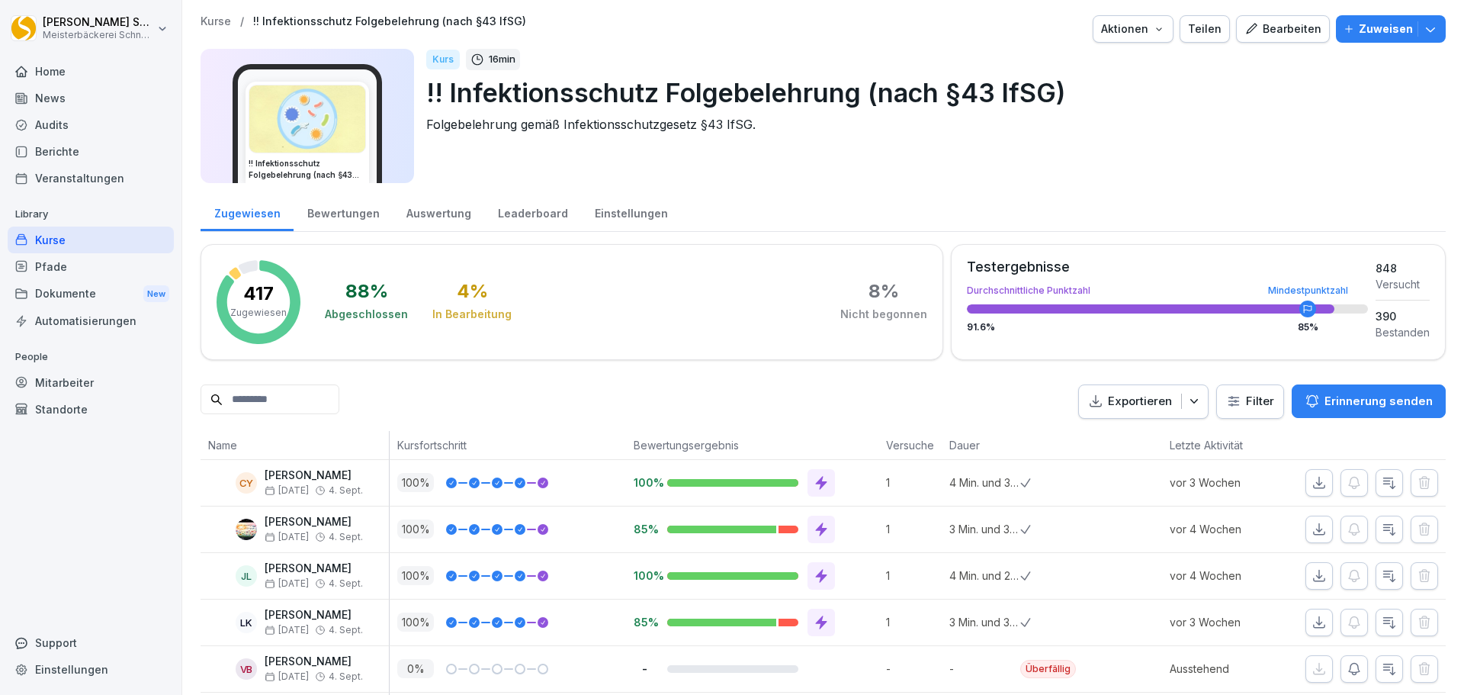
click at [125, 244] on div "Kurse" at bounding box center [91, 239] width 166 height 27
